Goal: Task Accomplishment & Management: Complete application form

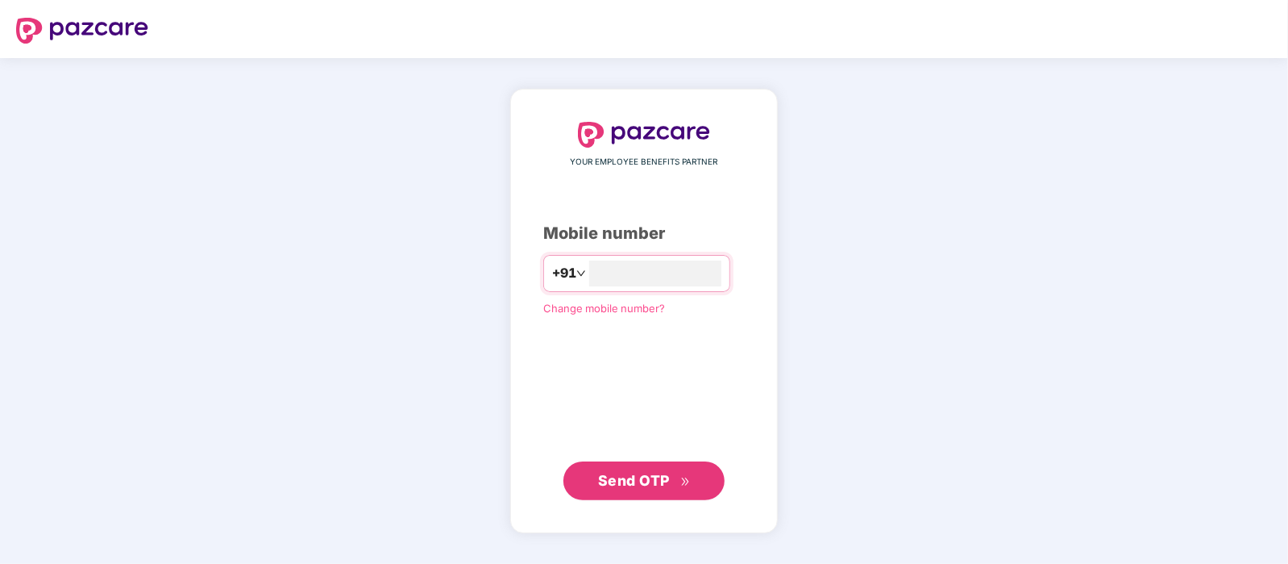
type input "**********"
click at [675, 481] on span "Send OTP" at bounding box center [644, 479] width 93 height 23
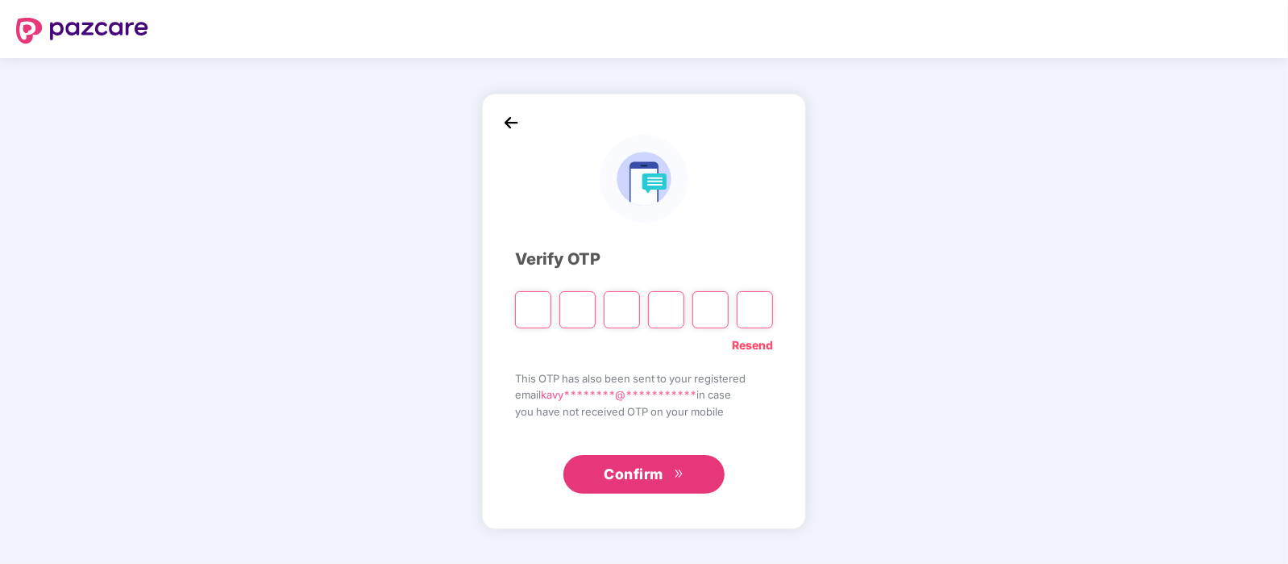
type input "*"
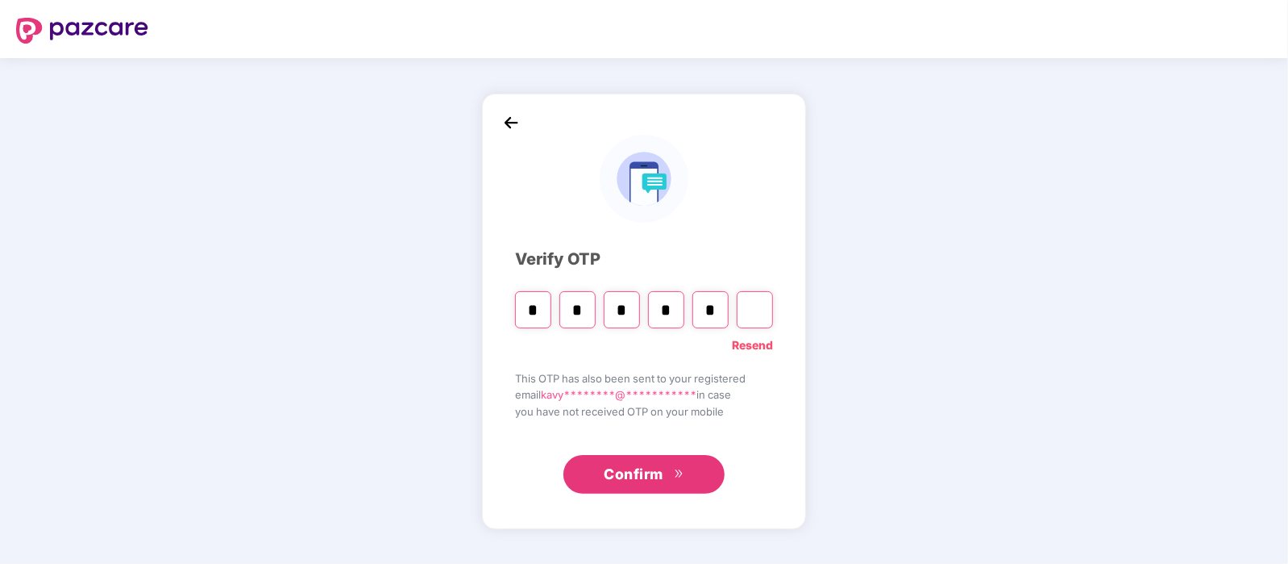
type input "*"
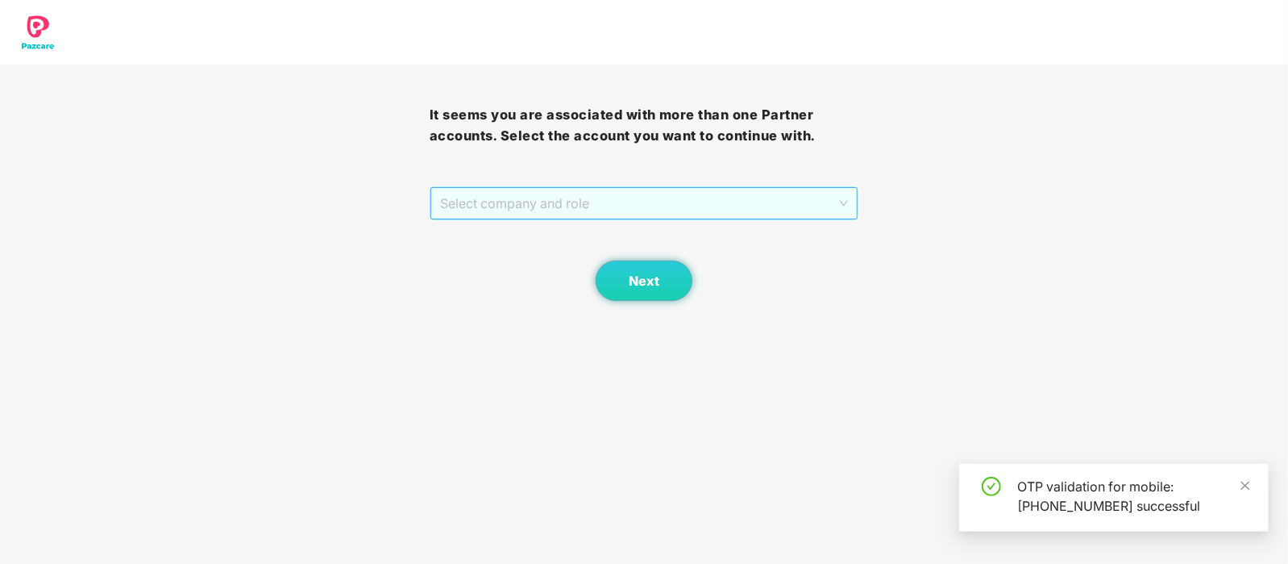
click at [619, 207] on span "Select company and role" at bounding box center [644, 203] width 409 height 31
click at [510, 241] on div "Pazcare - PLACEMENT" at bounding box center [644, 236] width 410 height 18
click at [658, 285] on span "Next" at bounding box center [644, 280] width 31 height 15
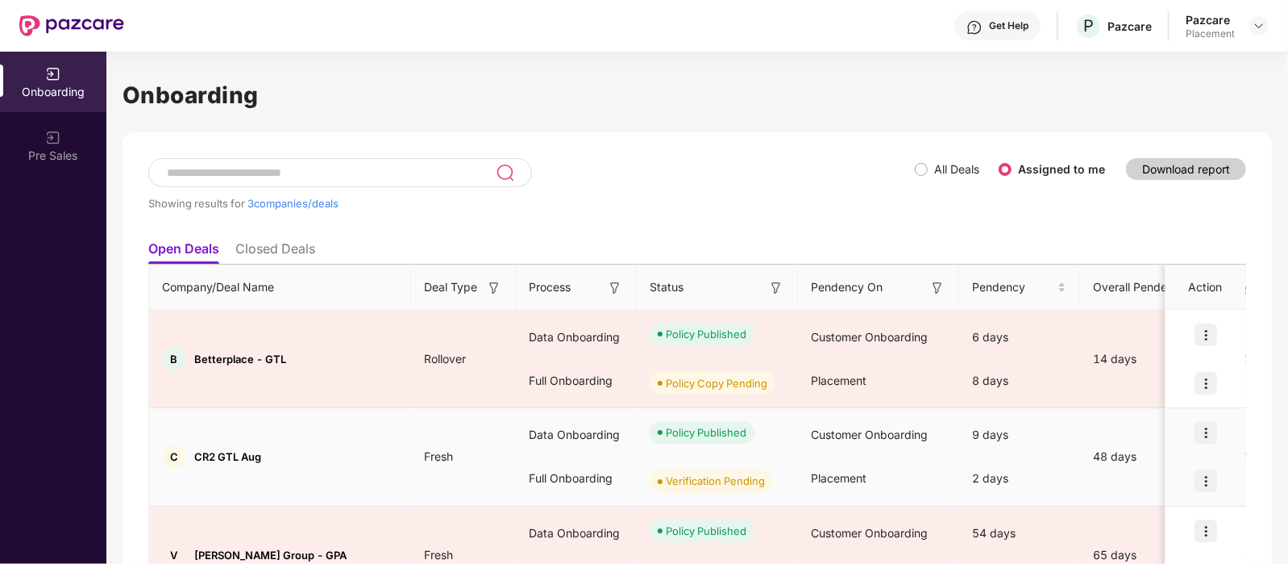
scroll to position [98, 0]
